Goal: Task Accomplishment & Management: Complete application form

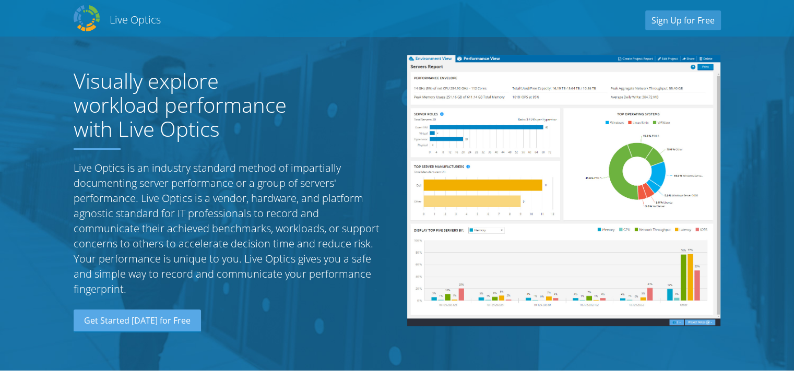
click at [6, 94] on section "Visually explore workload performance with Live Optics Live Optics is an indust…" at bounding box center [397, 185] width 794 height 371
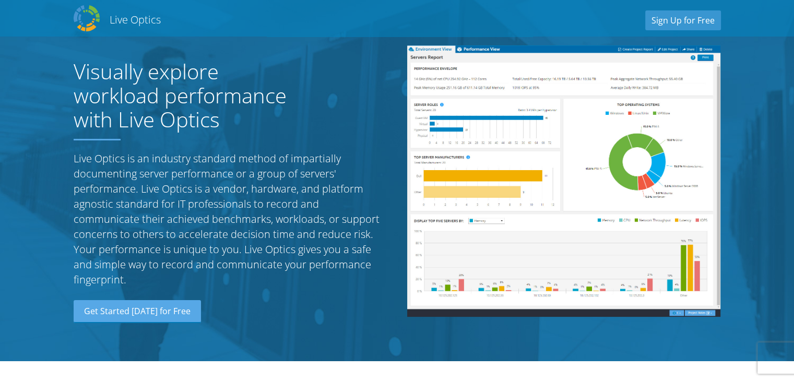
scroll to position [4, 0]
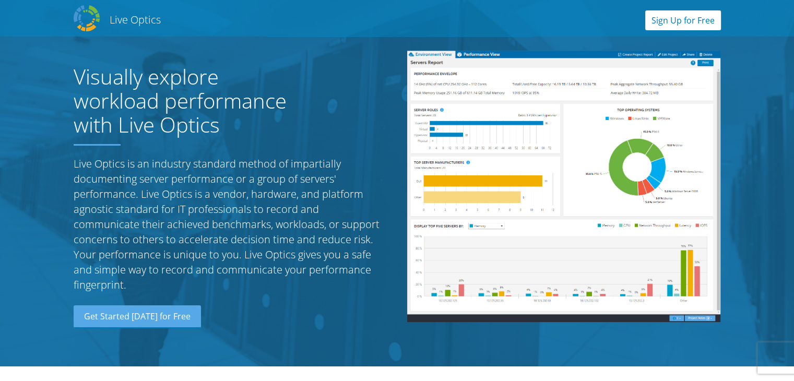
click at [671, 25] on link "Sign Up for Free" at bounding box center [683, 20] width 76 height 20
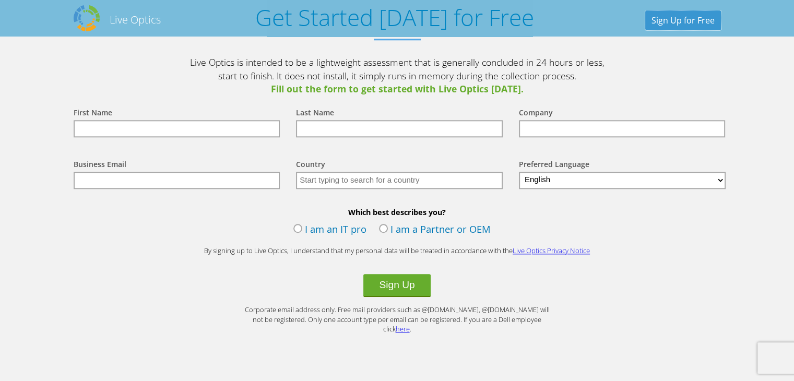
scroll to position [1151, 0]
click at [103, 130] on input "text" at bounding box center [177, 129] width 207 height 17
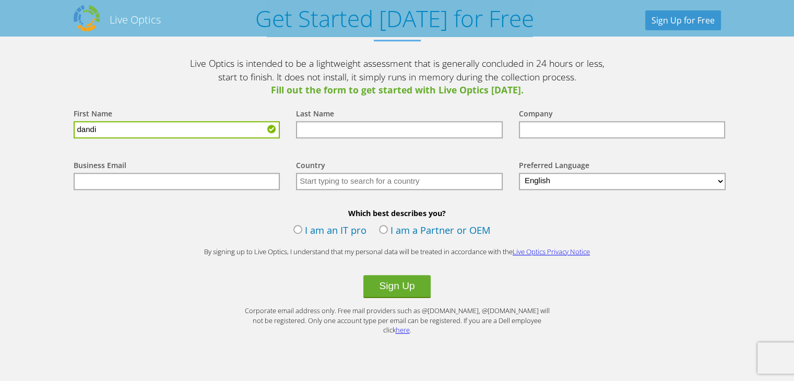
type input "dandi"
type input "[PERSON_NAME]"
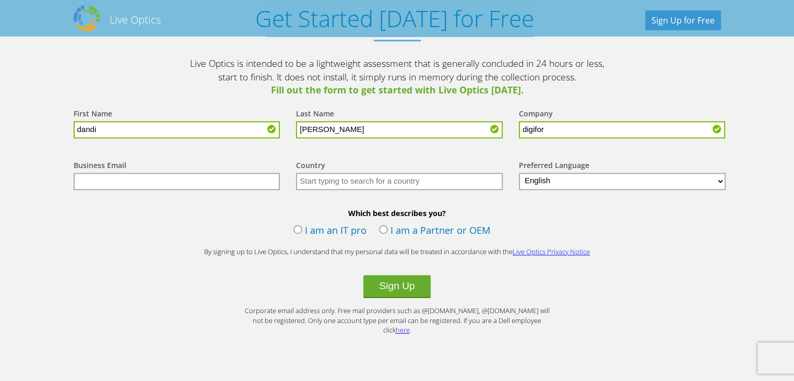
type input "digifor"
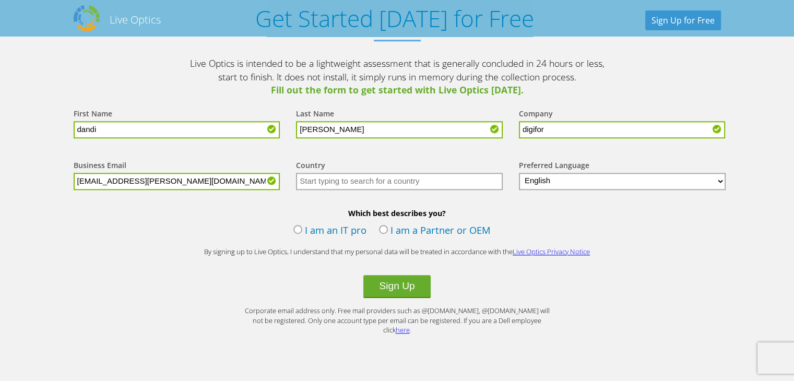
type input "[EMAIL_ADDRESS][PERSON_NAME][DOMAIN_NAME]"
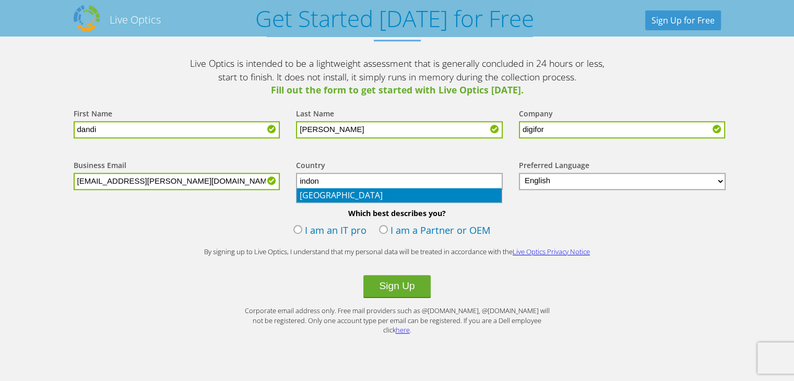
type input "[GEOGRAPHIC_DATA]"
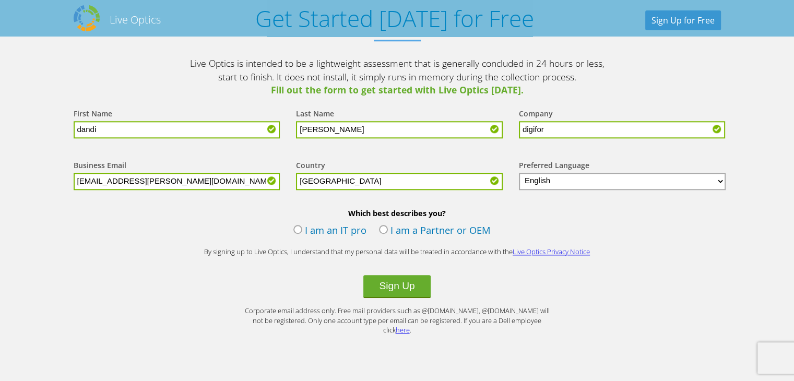
click at [583, 177] on select "English Deutsch Español Français Italiano Polski Português Русский 한국어 中文 日本語" at bounding box center [622, 181] width 207 height 17
click at [519, 173] on select "English Deutsch Español Français Italiano Polski Português Русский 한국어 中文 日本語" at bounding box center [622, 181] width 207 height 17
click at [382, 227] on label "I am a Partner or OEM" at bounding box center [435, 231] width 112 height 16
click at [0, 0] on input "I am a Partner or OEM" at bounding box center [0, 0] width 0 height 0
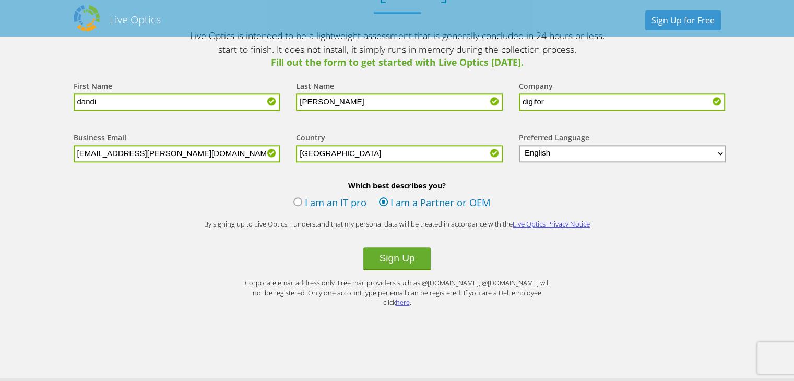
scroll to position [1177, 0]
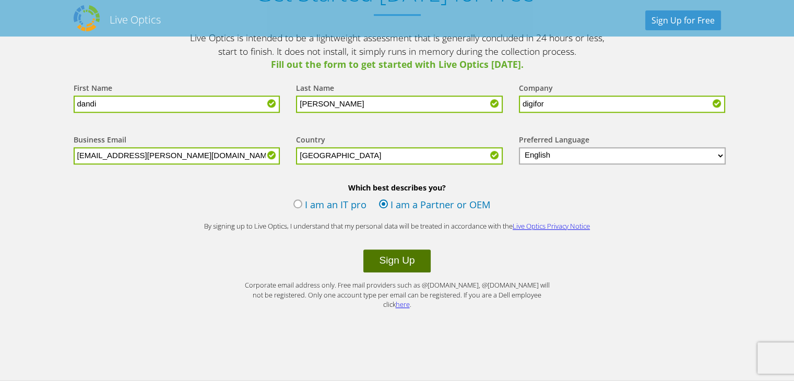
click at [424, 262] on button "Sign Up" at bounding box center [396, 261] width 67 height 23
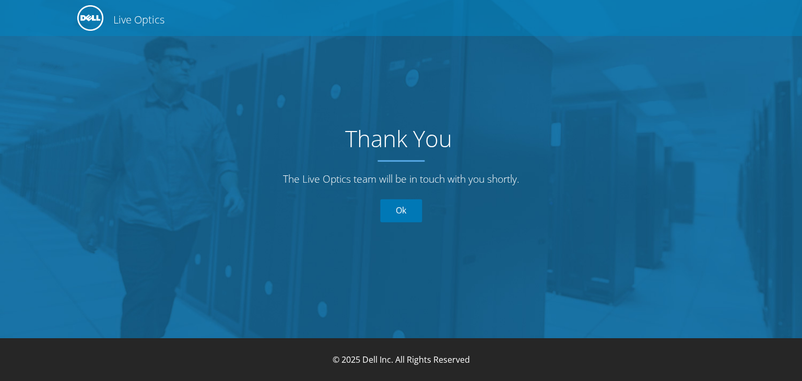
click at [405, 214] on link "Ok" at bounding box center [401, 210] width 42 height 23
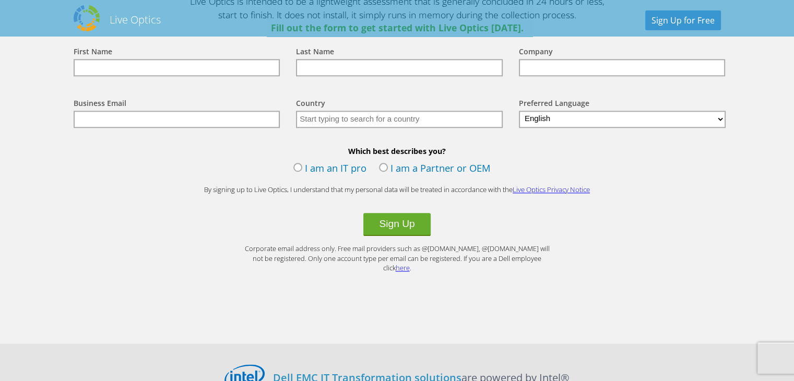
scroll to position [1215, 0]
click at [547, 186] on link "Live Optics Privacy Notice" at bounding box center [551, 188] width 77 height 9
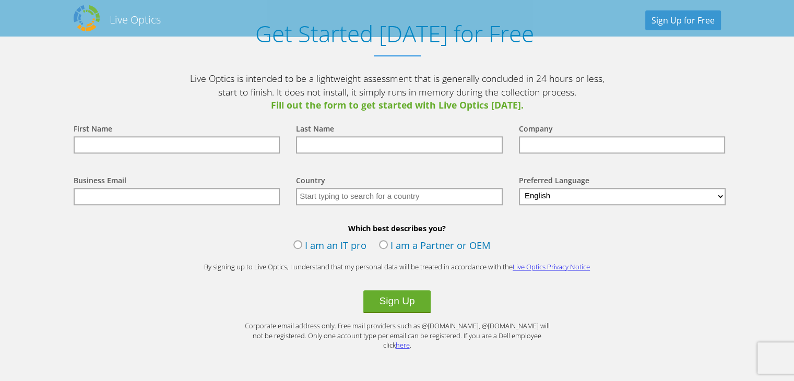
scroll to position [1136, 0]
click at [299, 243] on label "I am an IT pro" at bounding box center [329, 247] width 73 height 16
click at [0, 0] on input "I am an IT pro" at bounding box center [0, 0] width 0 height 0
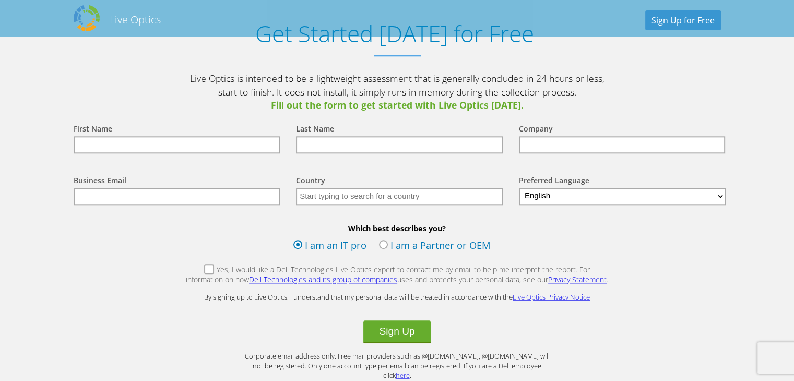
click at [189, 269] on label "Yes, I would like a Dell Technologies Live Optics expert to contact me by email…" at bounding box center [397, 276] width 424 height 22
click at [0, 0] on input "Yes, I would like a Dell Technologies Live Optics expert to contact me by email…" at bounding box center [0, 0] width 0 height 0
click at [129, 145] on input "text" at bounding box center [177, 144] width 207 height 17
type input "dandi"
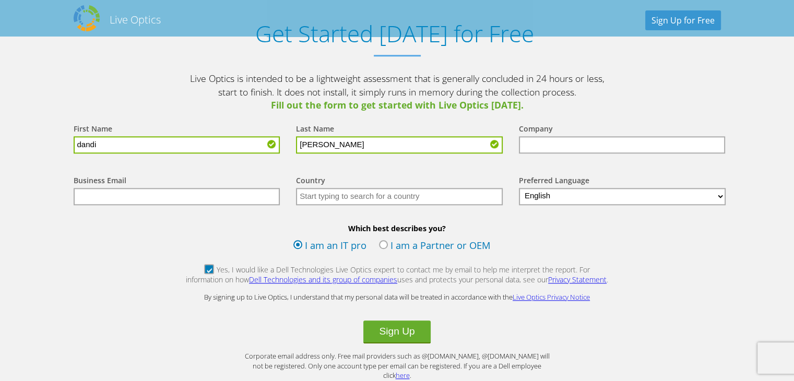
type input "andrian"
type input "digifor"
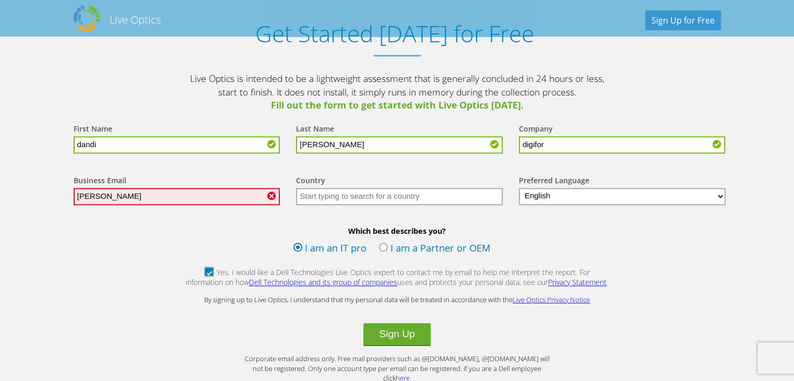
type input "[EMAIL_ADDRESS][PERSON_NAME][DOMAIN_NAME]"
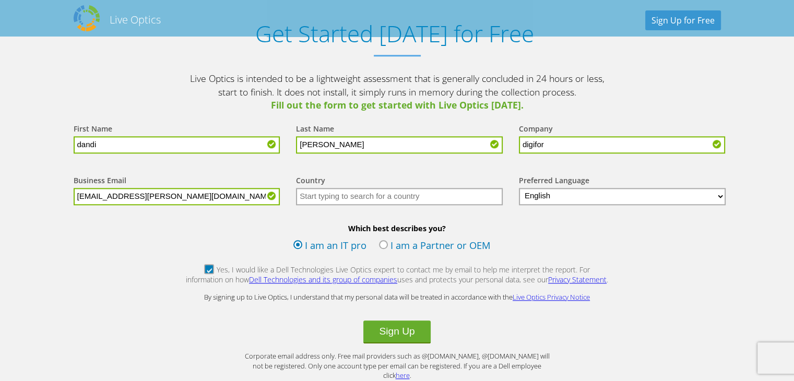
click at [315, 194] on input "text" at bounding box center [399, 196] width 207 height 17
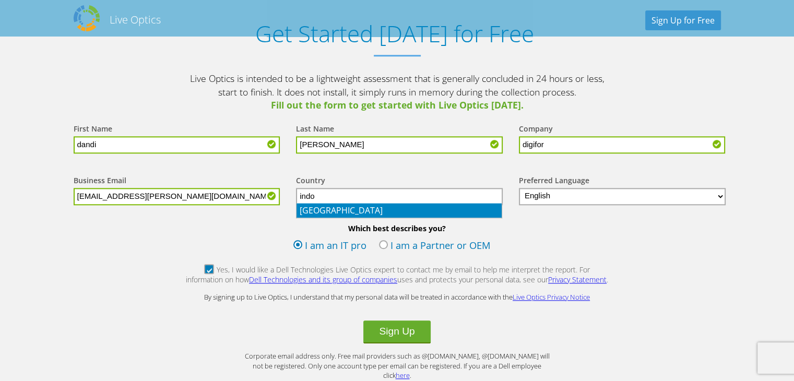
click at [352, 207] on li "[GEOGRAPHIC_DATA]" at bounding box center [399, 210] width 205 height 15
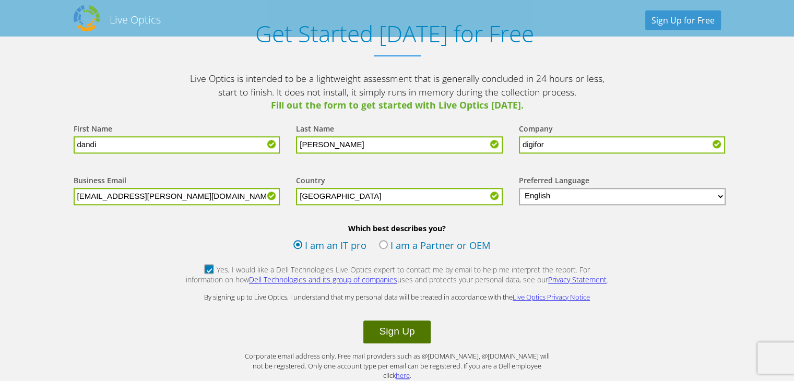
type input "[GEOGRAPHIC_DATA]"
click at [403, 332] on button "Sign Up" at bounding box center [396, 332] width 67 height 23
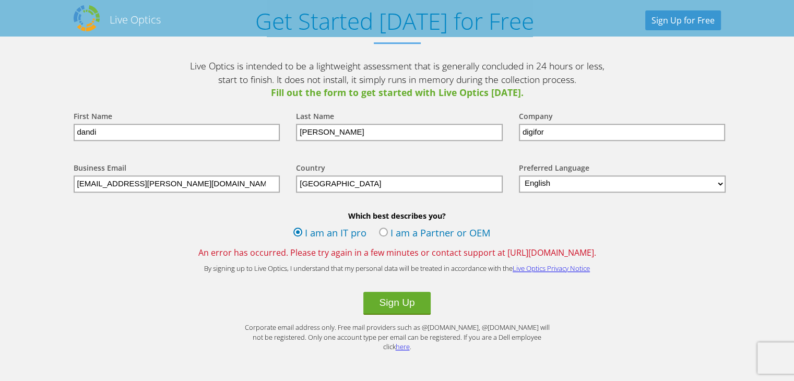
scroll to position [1147, 0]
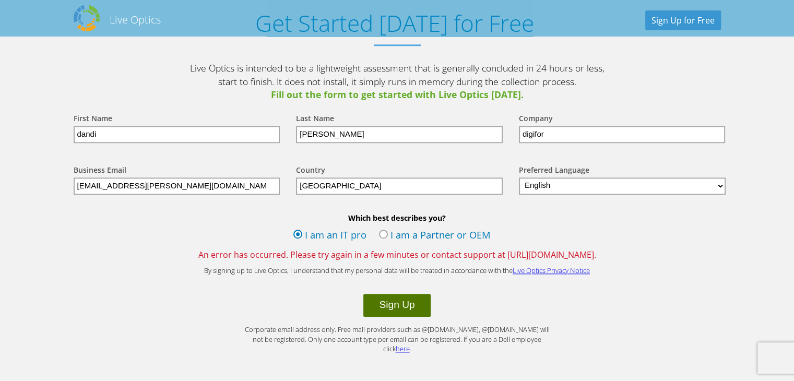
click at [398, 303] on button "Sign Up" at bounding box center [396, 305] width 67 height 23
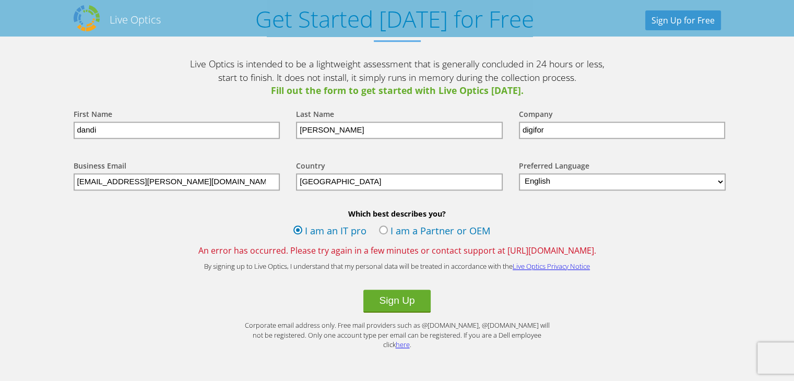
scroll to position [1150, 0]
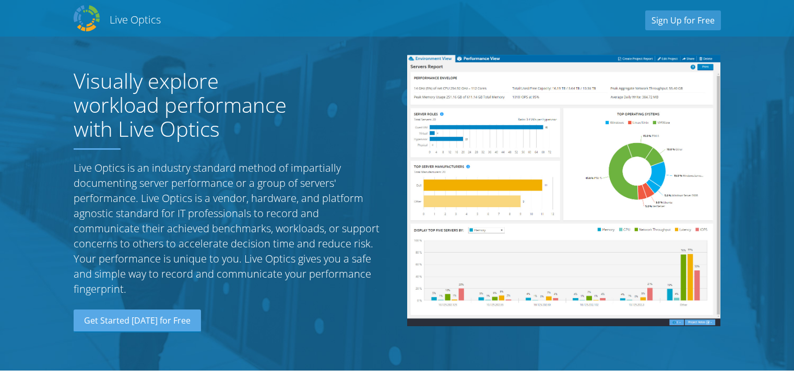
select select "97"
click at [166, 317] on link "Get Started [DATE] for Free" at bounding box center [137, 321] width 127 height 23
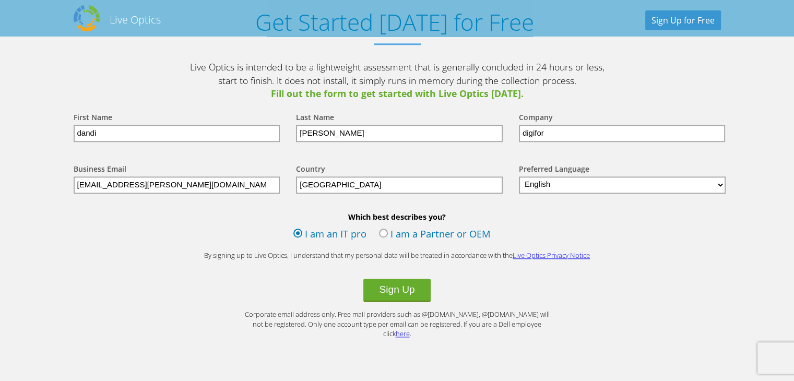
scroll to position [1149, 0]
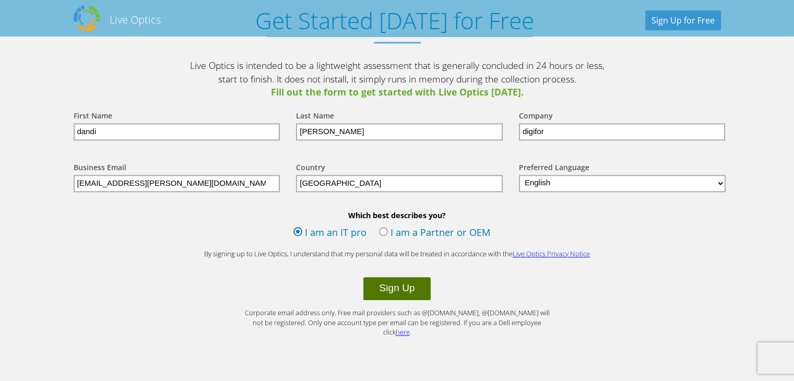
click at [403, 288] on button "Sign Up" at bounding box center [396, 288] width 67 height 23
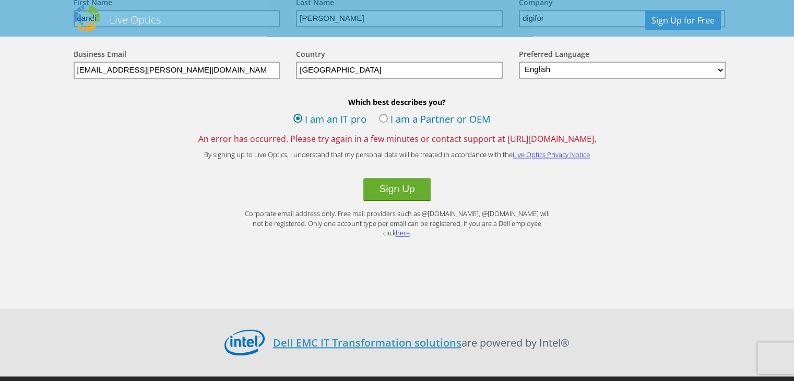
scroll to position [1264, 0]
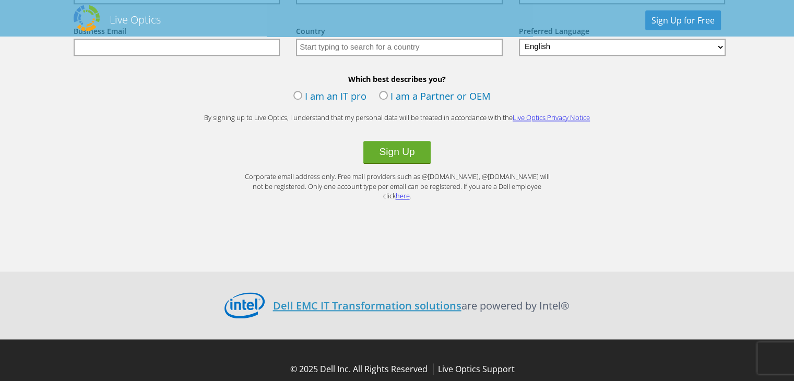
scroll to position [1312, 0]
